Goal: Transaction & Acquisition: Book appointment/travel/reservation

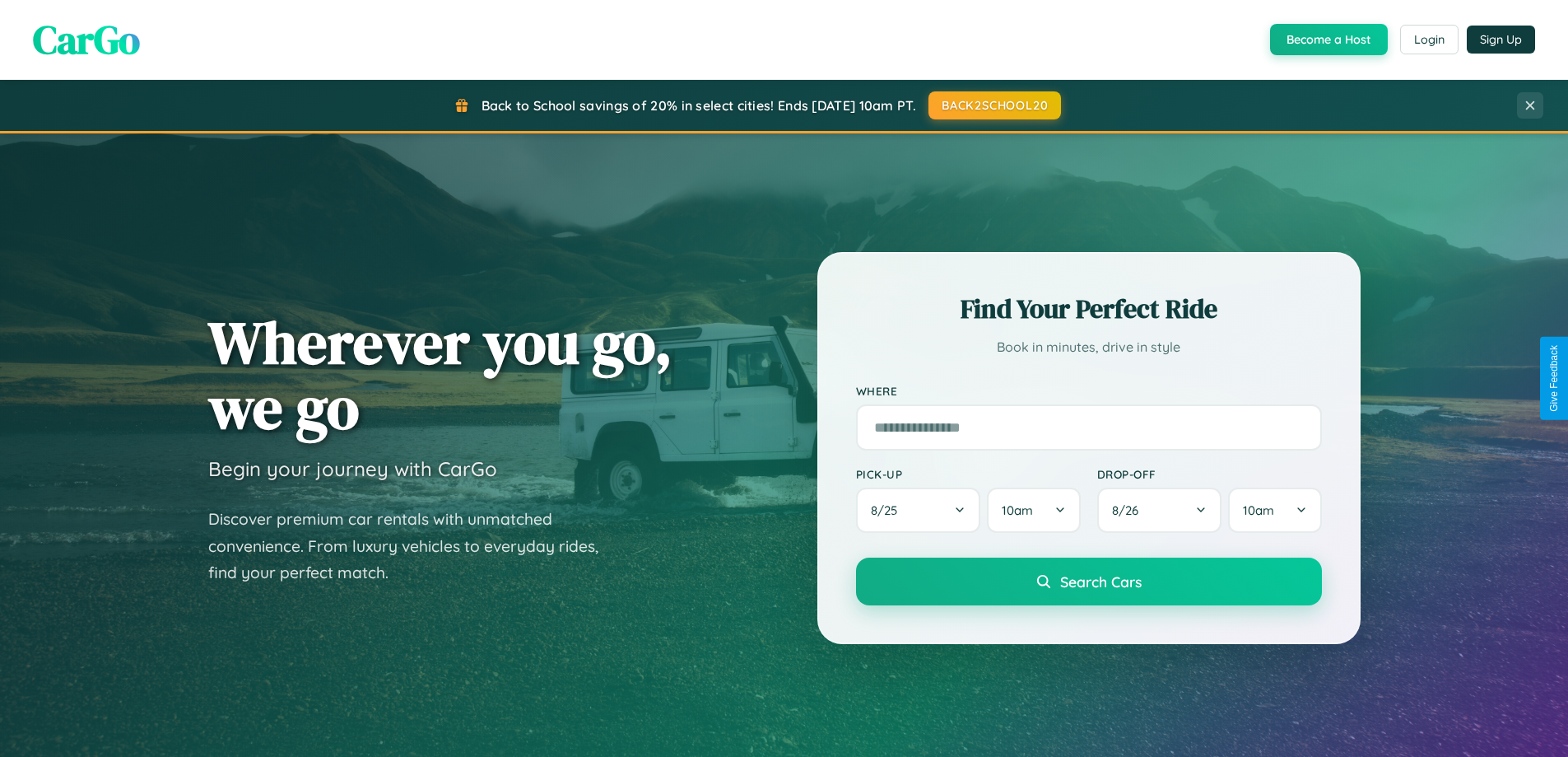
scroll to position [709, 0]
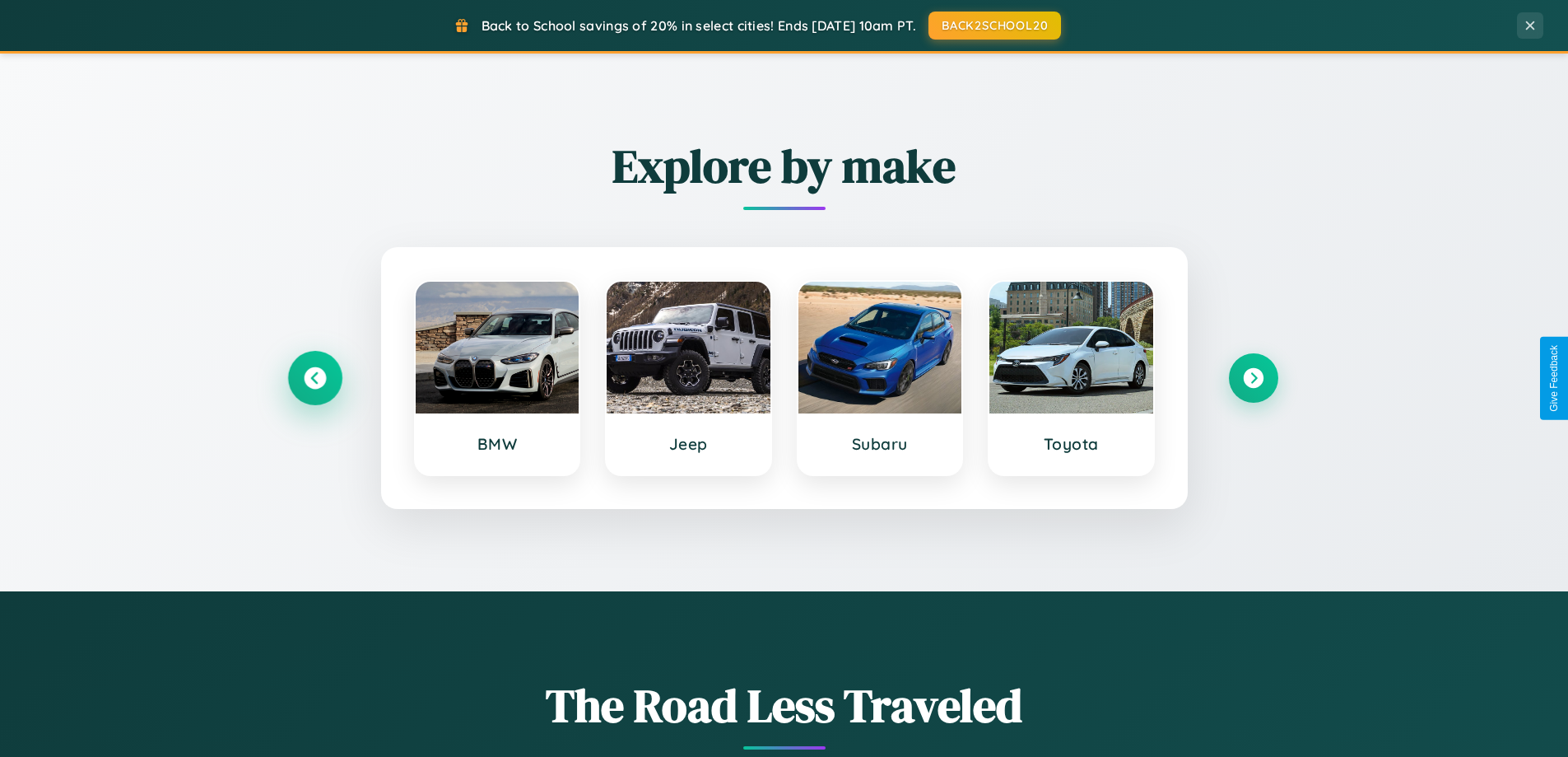
click at [315, 378] on icon at bounding box center [315, 378] width 22 height 22
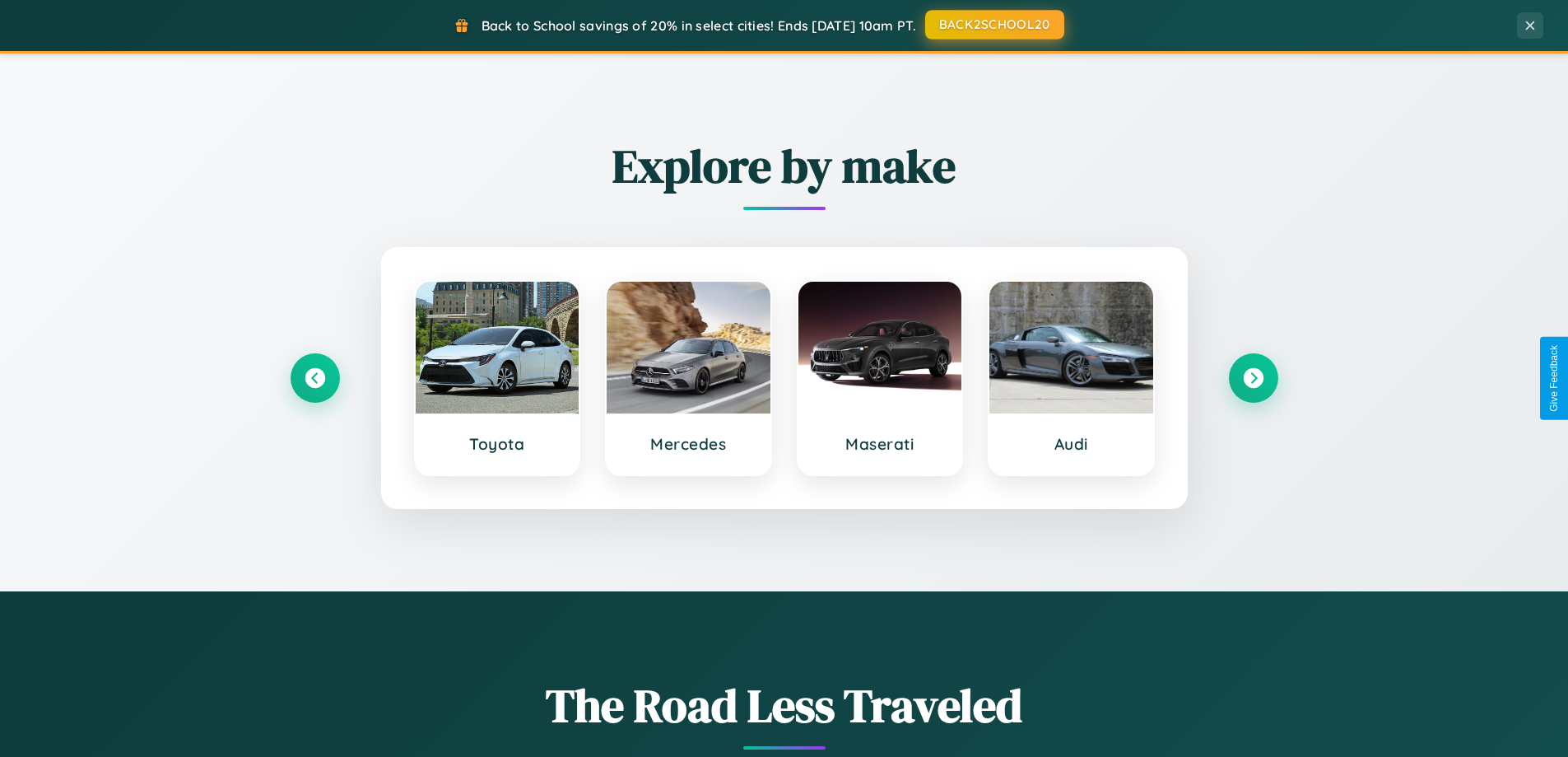
click at [994, 24] on button "BACK2SCHOOL20" at bounding box center [994, 24] width 139 height 30
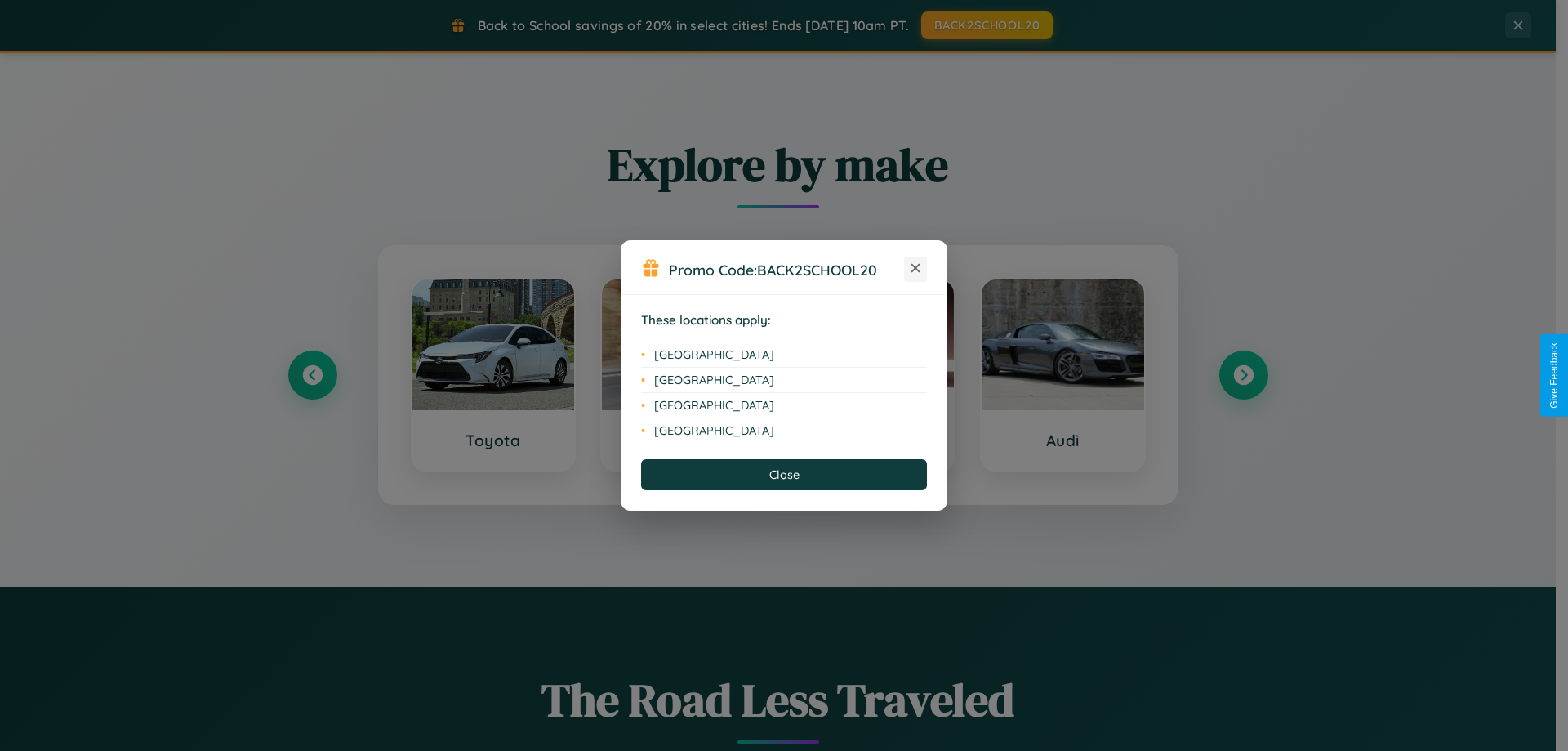
click at [916, 269] on icon at bounding box center [916, 268] width 9 height 9
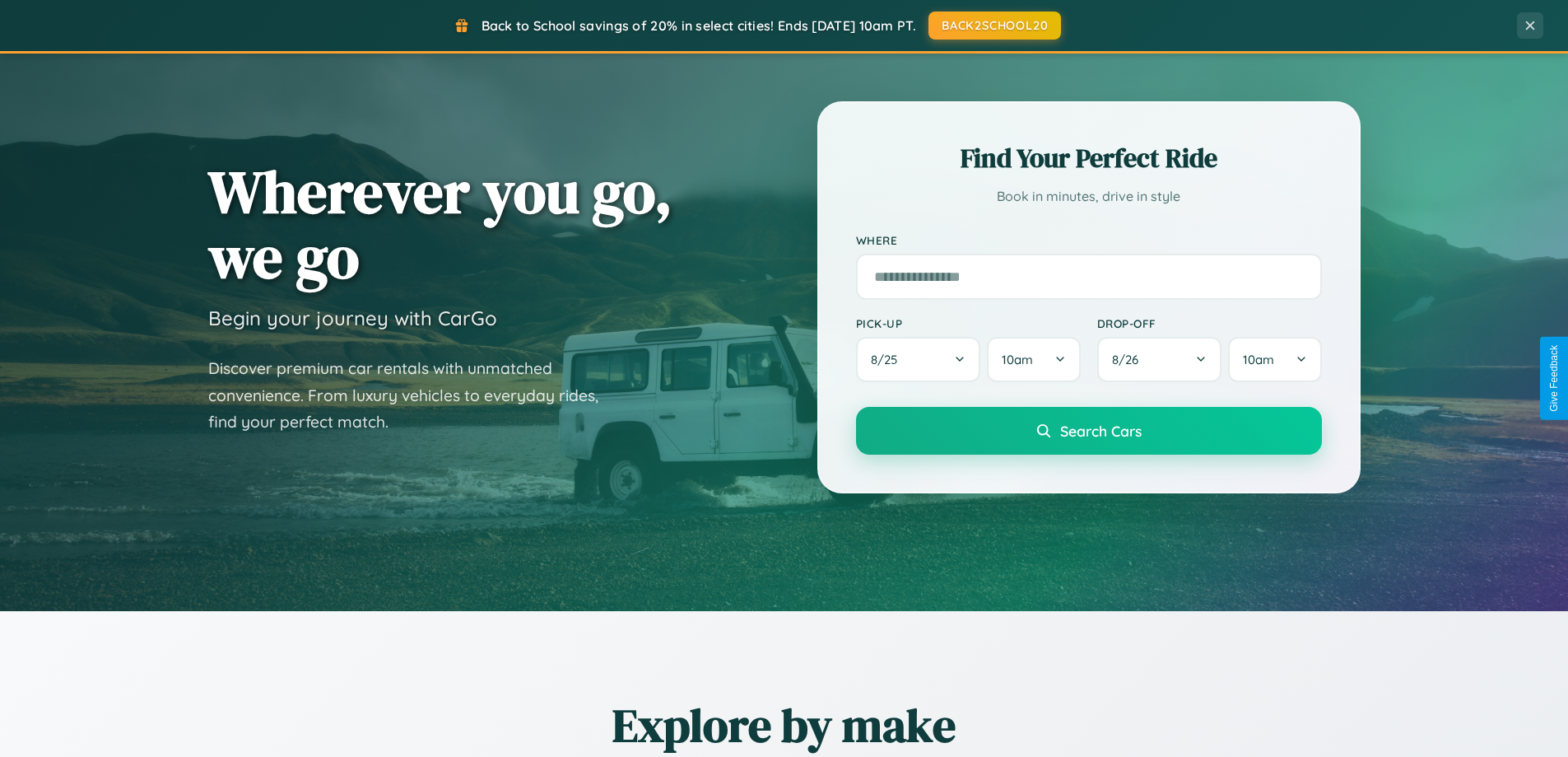
scroll to position [0, 0]
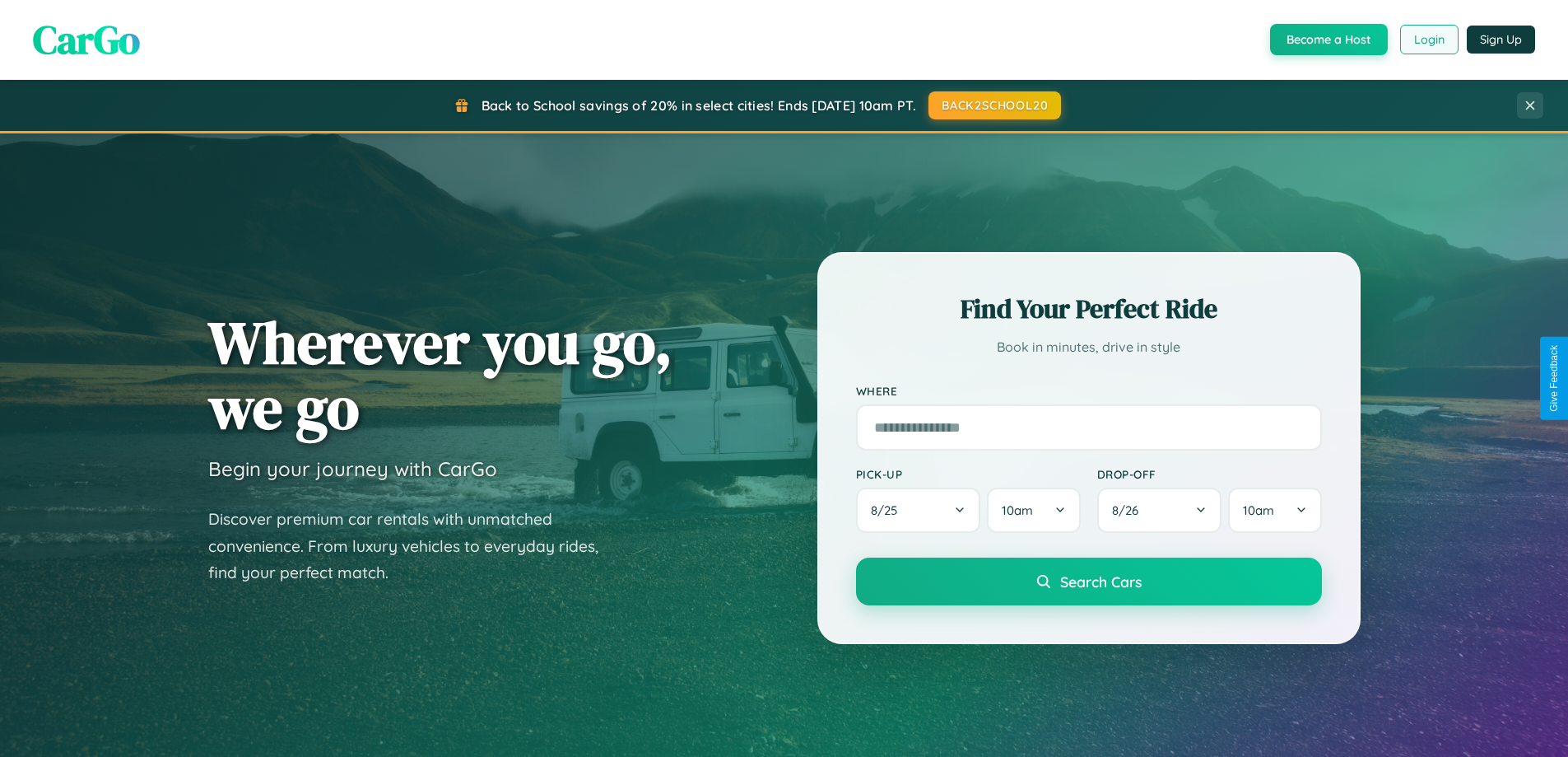
click at [1428, 40] on button "Login" at bounding box center [1429, 39] width 58 height 30
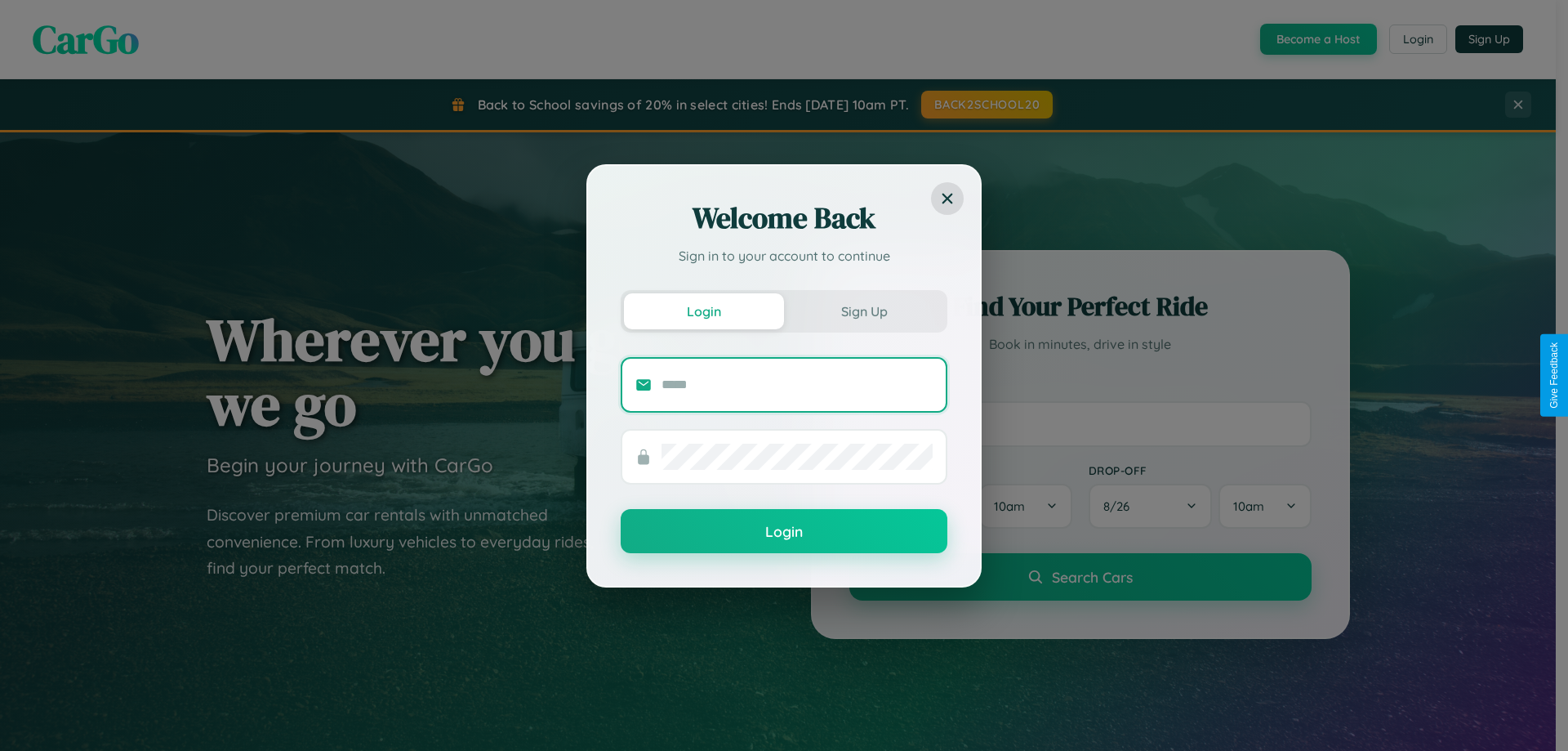
click at [797, 384] on input "text" at bounding box center [796, 385] width 271 height 26
type input "**********"
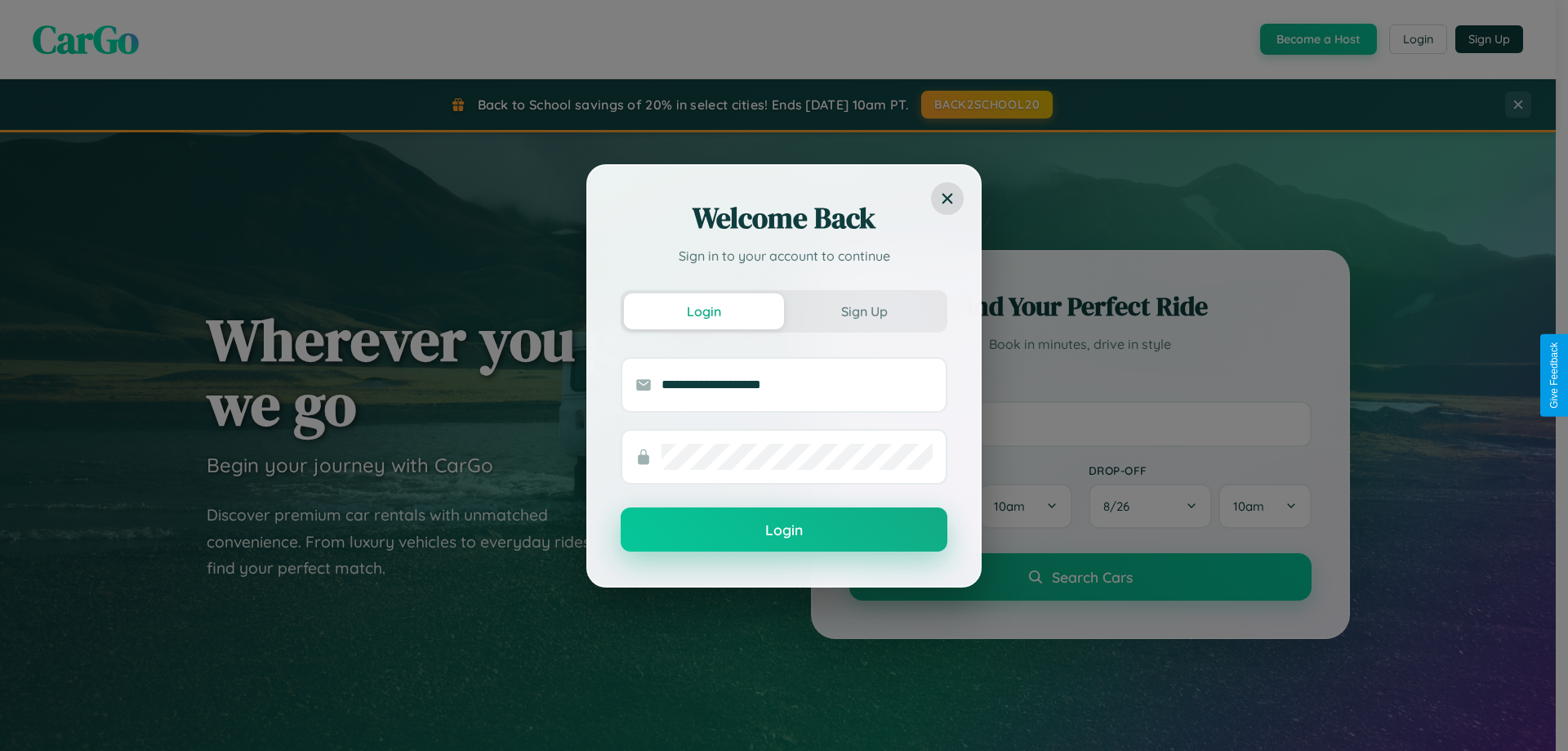
click at [784, 530] on button "Login" at bounding box center [784, 529] width 327 height 44
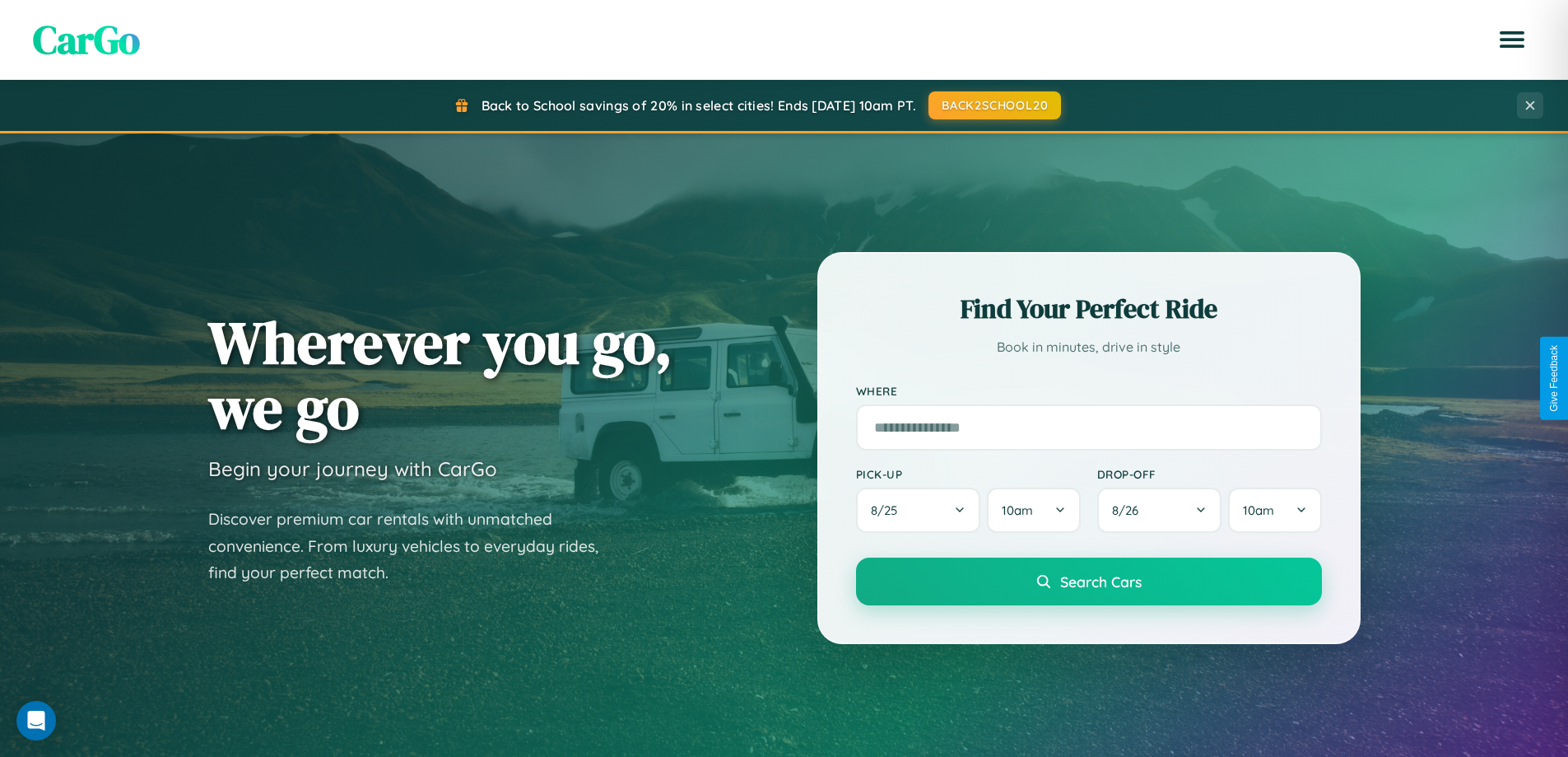
scroll to position [2646, 0]
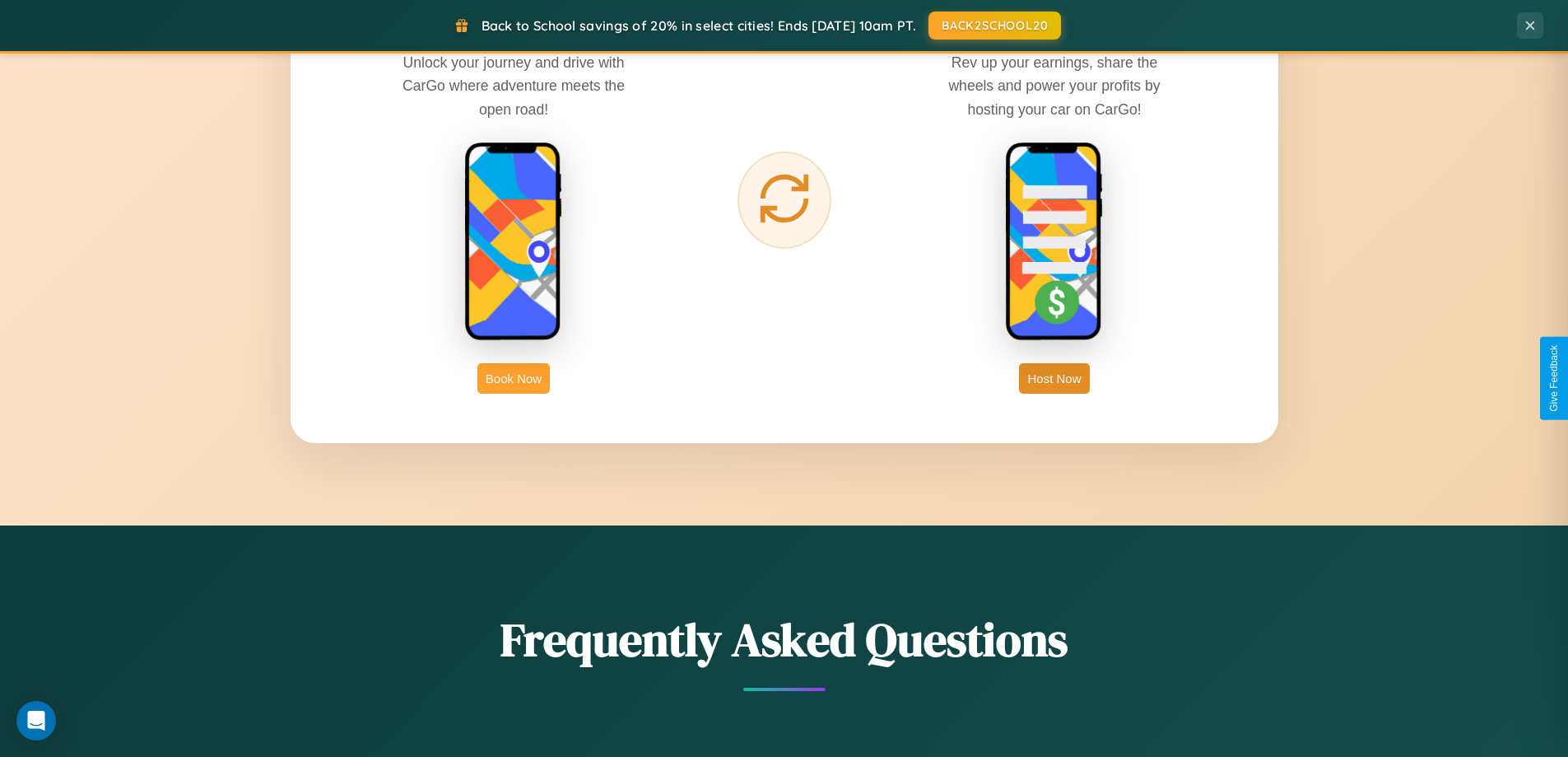
click at [514, 378] on button "Book Now" at bounding box center [513, 378] width 73 height 30
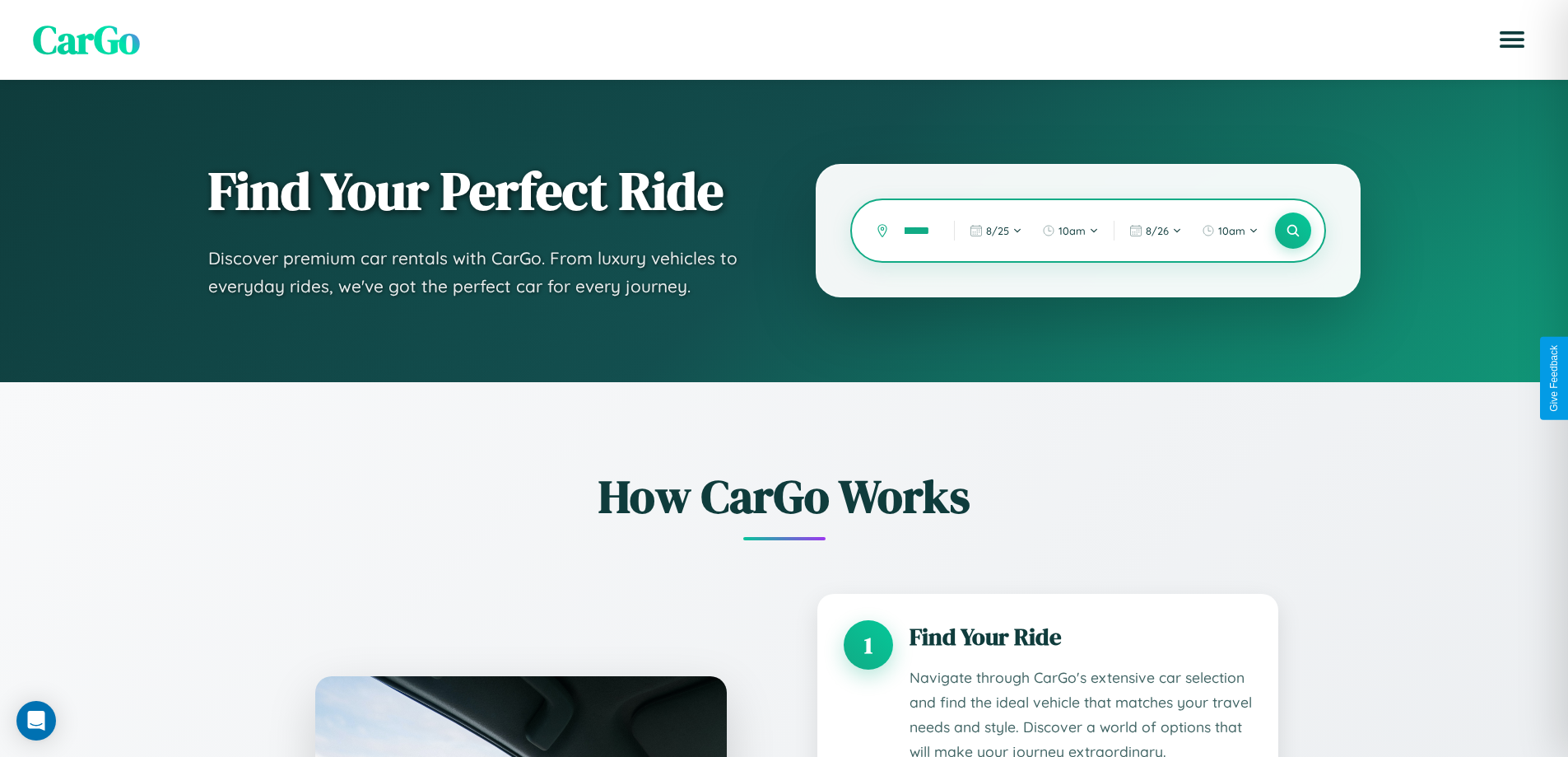
scroll to position [0, 17]
type input "******"
click at [1292, 230] on icon at bounding box center [1293, 231] width 16 height 16
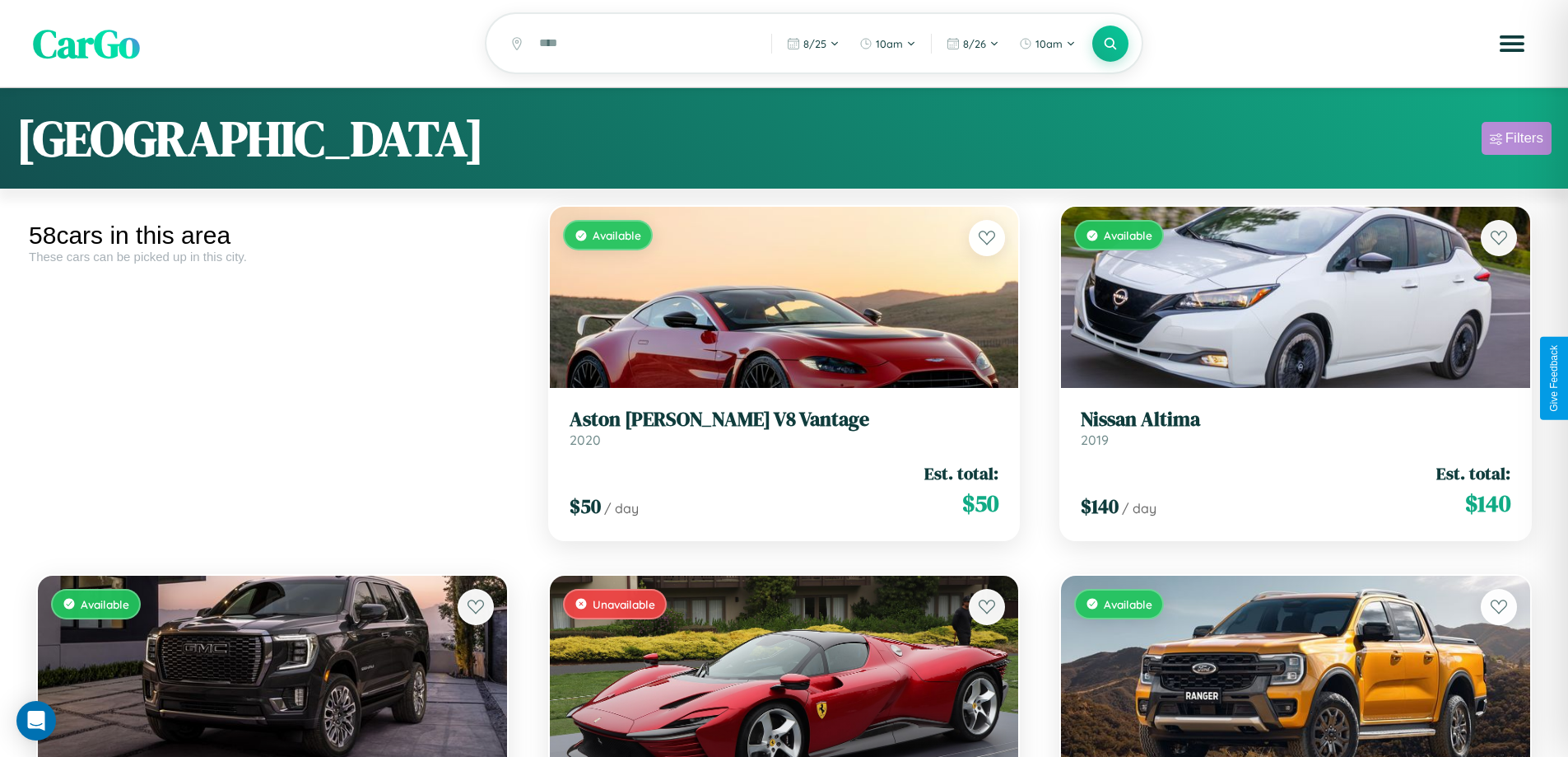
click at [1517, 141] on div "Filters" at bounding box center [1524, 138] width 38 height 17
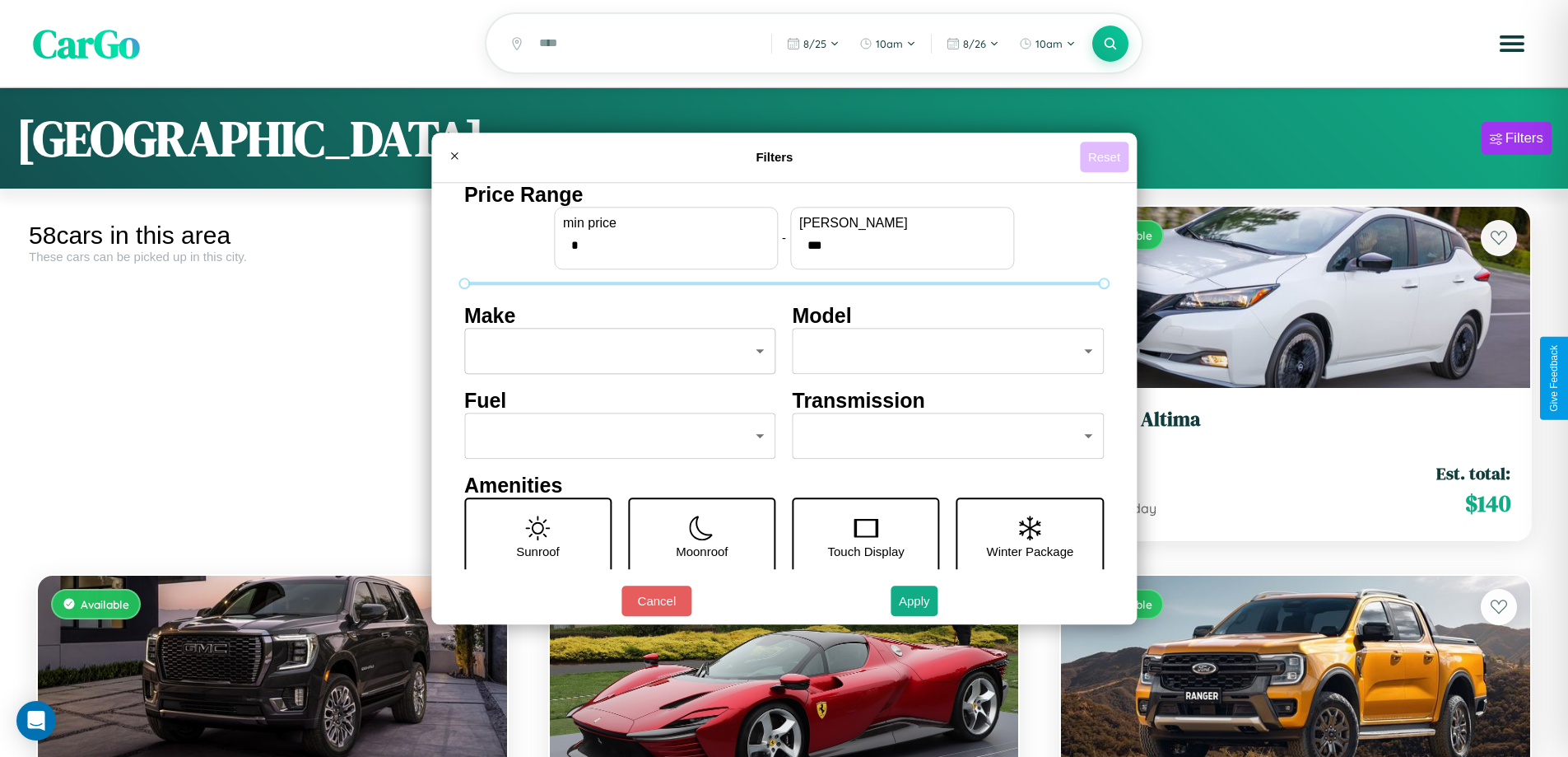
click at [1107, 156] on button "Reset" at bounding box center [1105, 156] width 49 height 30
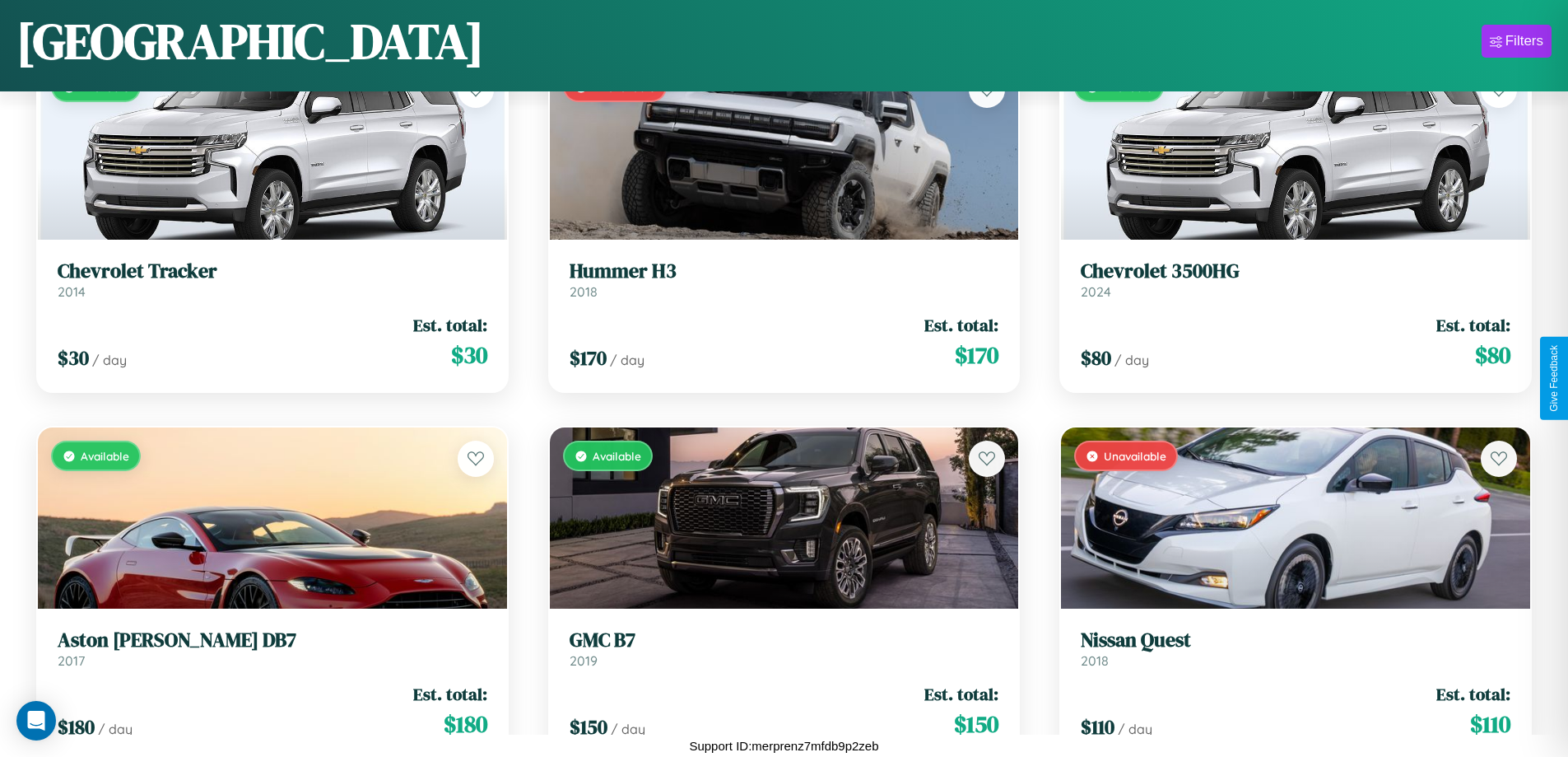
scroll to position [1338, 0]
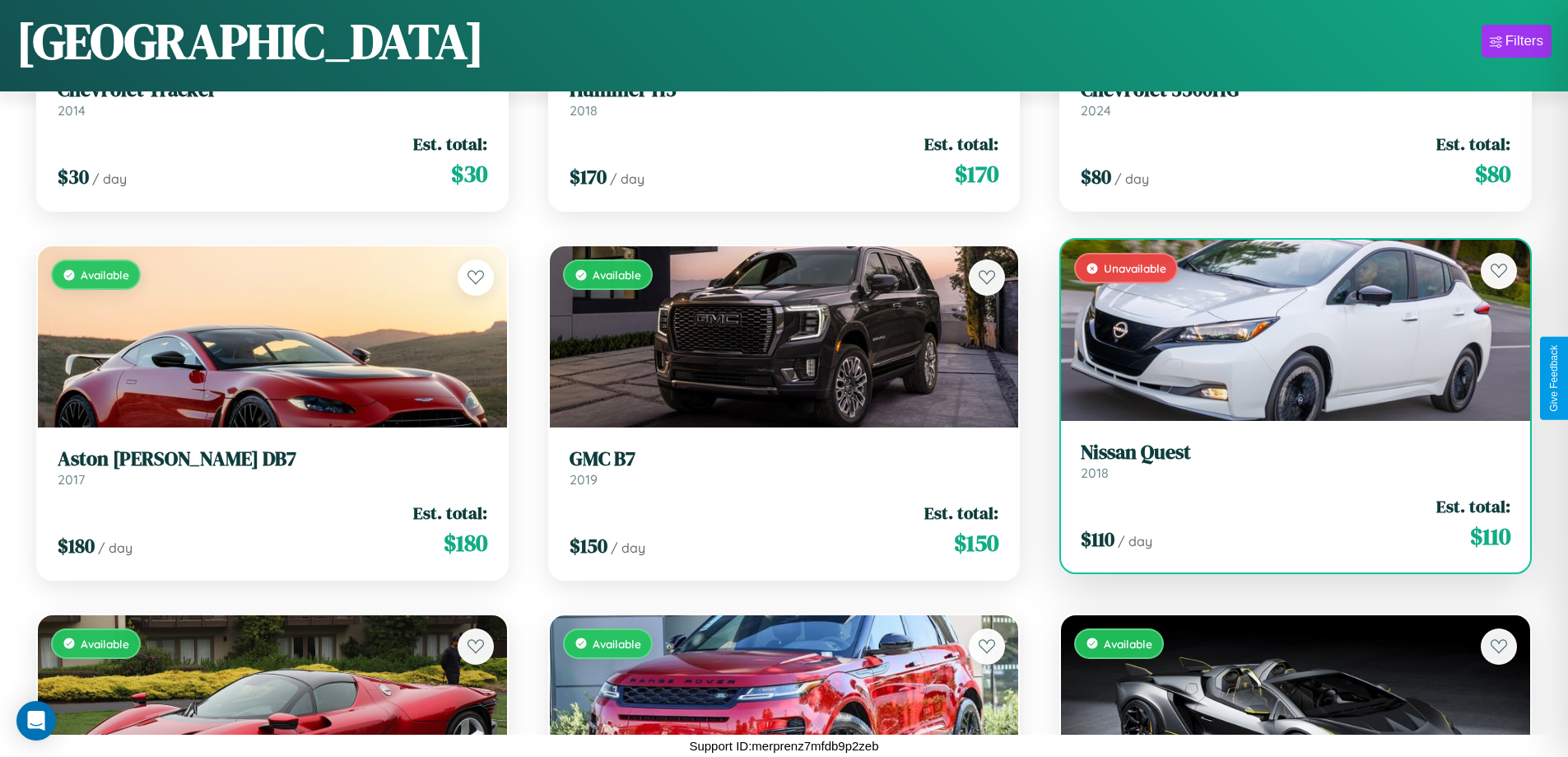
click at [1285, 465] on h3 "Nissan Quest" at bounding box center [1296, 452] width 429 height 24
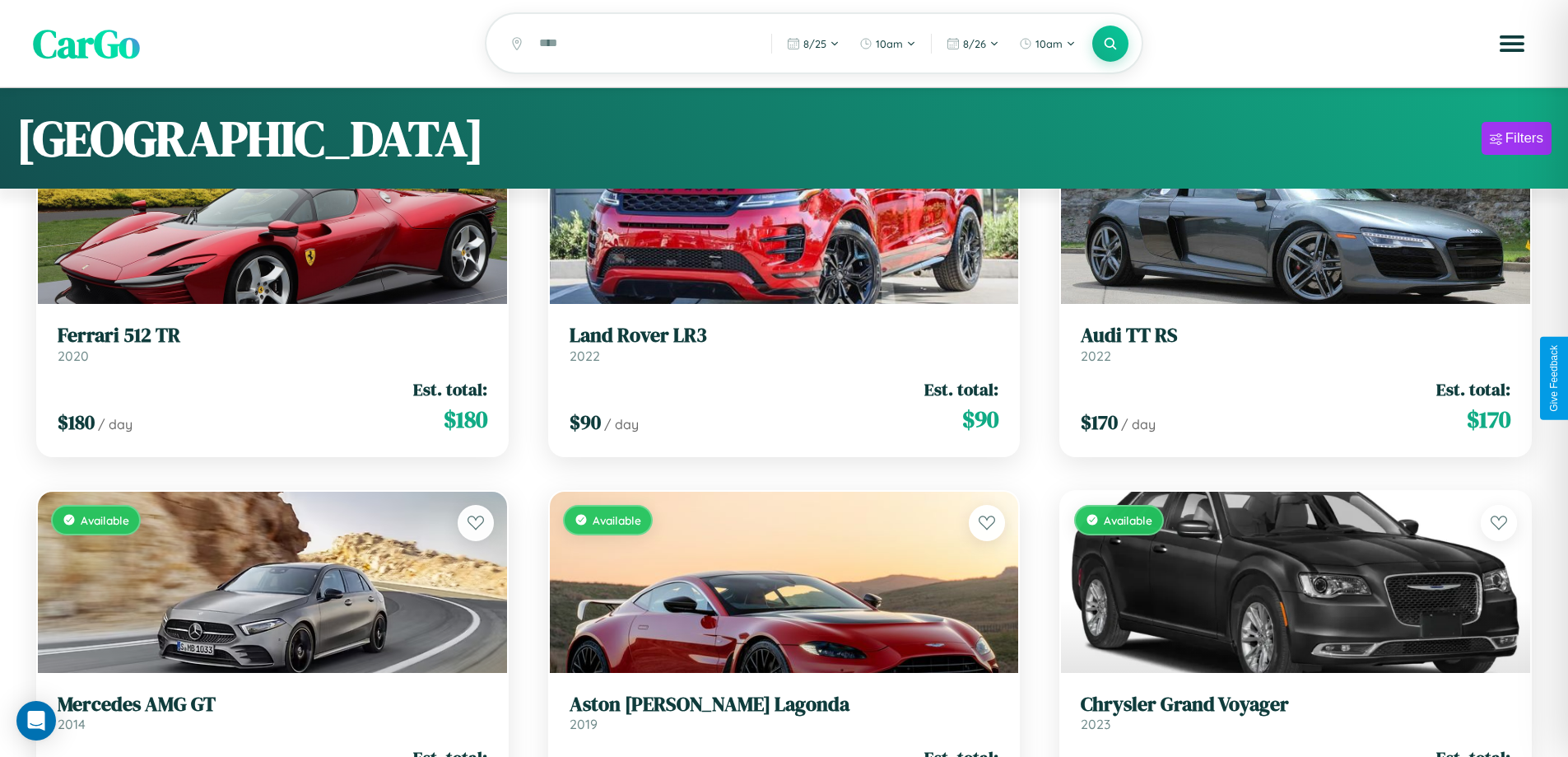
scroll to position [0, 0]
